Goal: Check status

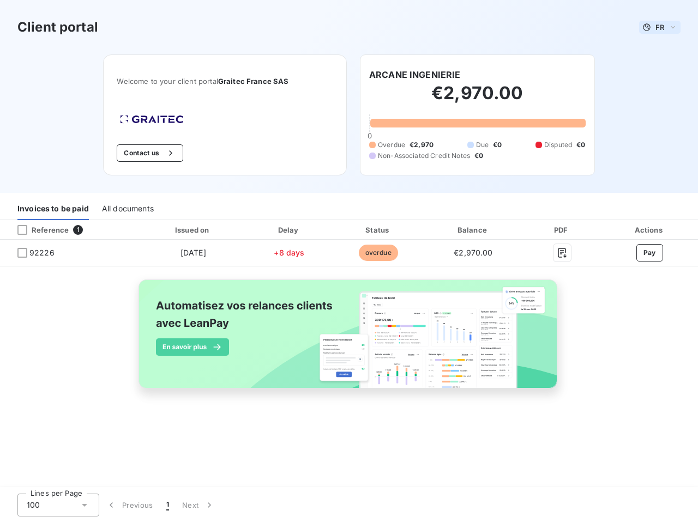
click at [660, 27] on span "FR" at bounding box center [659, 27] width 9 height 9
click at [149, 153] on button "Contact us" at bounding box center [150, 152] width 66 height 17
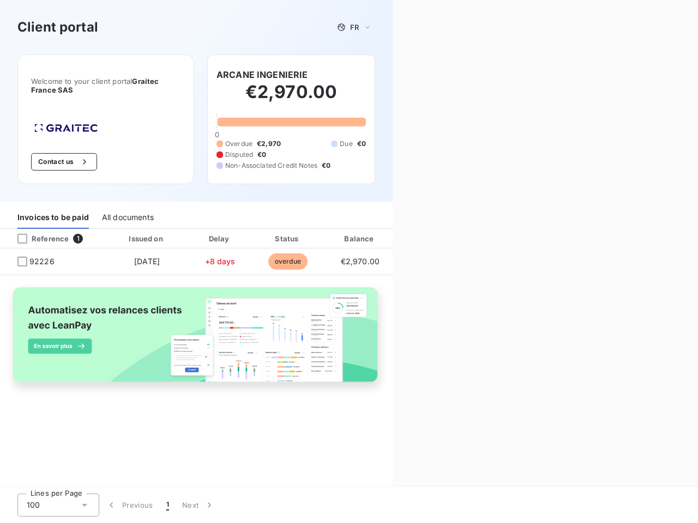
click at [53, 209] on div "Invoices to be paid" at bounding box center [52, 217] width 71 height 23
click at [127, 209] on div "All documents" at bounding box center [128, 217] width 52 height 23
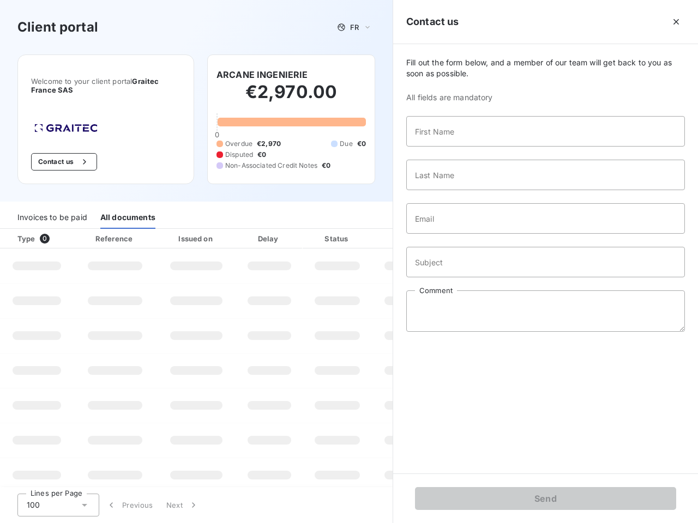
click at [70, 230] on th "Type 0" at bounding box center [37, 239] width 74 height 20
click at [22, 230] on th "Type 0" at bounding box center [37, 239] width 74 height 20
click at [192, 230] on th "Issued on" at bounding box center [196, 239] width 80 height 20
click at [289, 230] on th "Delay" at bounding box center [269, 239] width 66 height 20
click at [378, 230] on th "Amount" at bounding box center [409, 239] width 74 height 20
